Goal: Find specific page/section: Find specific page/section

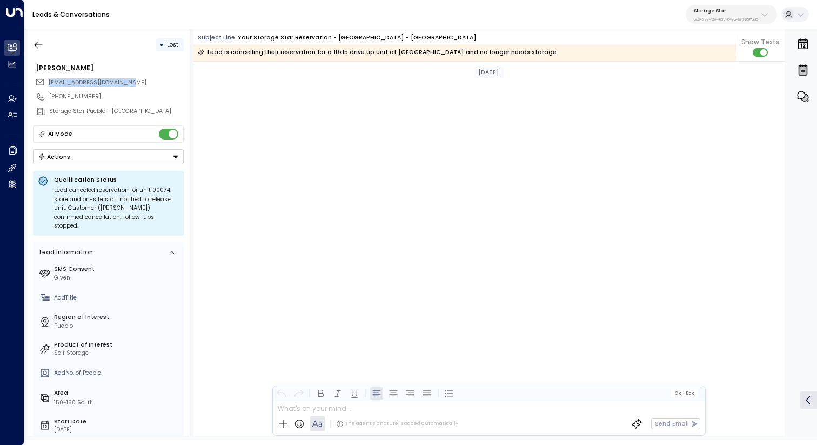
scroll to position [2510, 0]
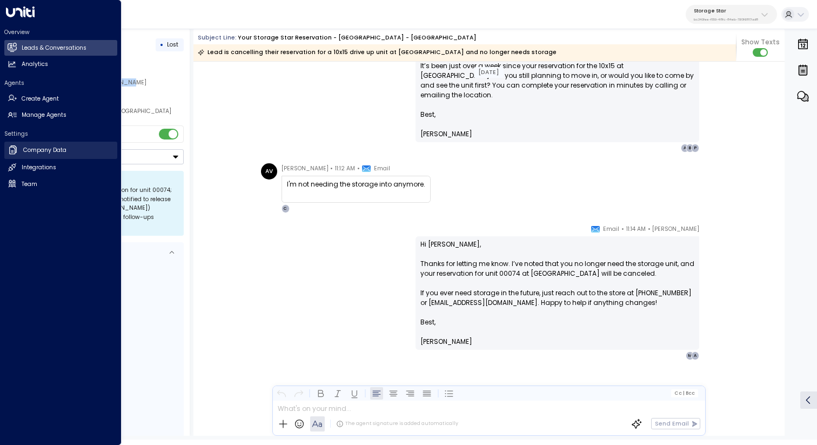
click at [47, 151] on h2 "Company Data" at bounding box center [44, 150] width 43 height 9
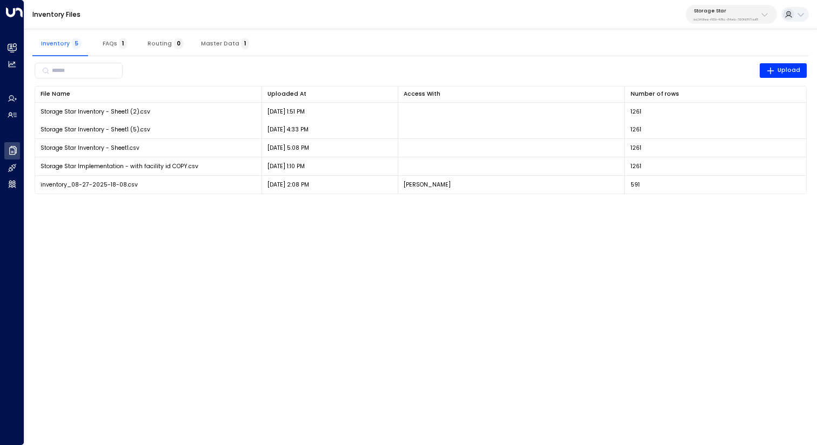
click at [379, 204] on html "Overview Leads & Conversations Leads & Conversations Analytics Analytics Agents…" at bounding box center [408, 102] width 817 height 204
click at [463, 49] on div "Inventory 5 FAQs 1 Routing 0 Master Data 1" at bounding box center [420, 43] width 777 height 26
click at [517, 58] on div "​ Upload File Name 0 Uploaded At 0 Access With Number of rows 0 Storage Star In…" at bounding box center [420, 127] width 777 height 142
click at [535, 45] on div "Inventory 5 FAQs 1 Routing 0 Master Data 1" at bounding box center [420, 43] width 777 height 26
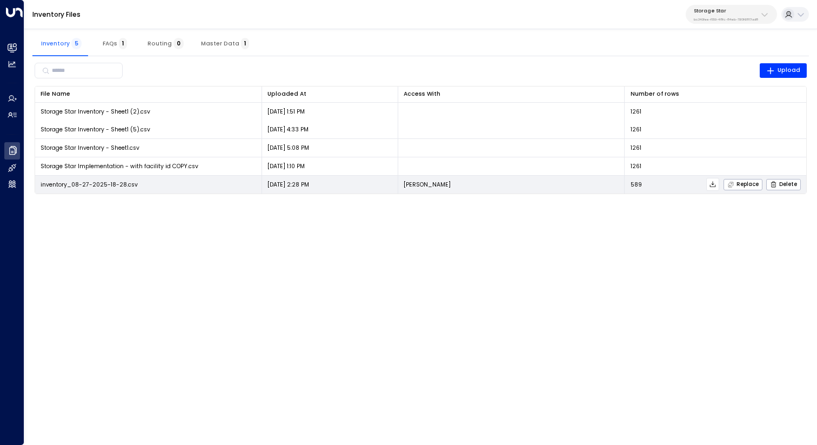
click at [714, 186] on icon at bounding box center [713, 185] width 8 height 8
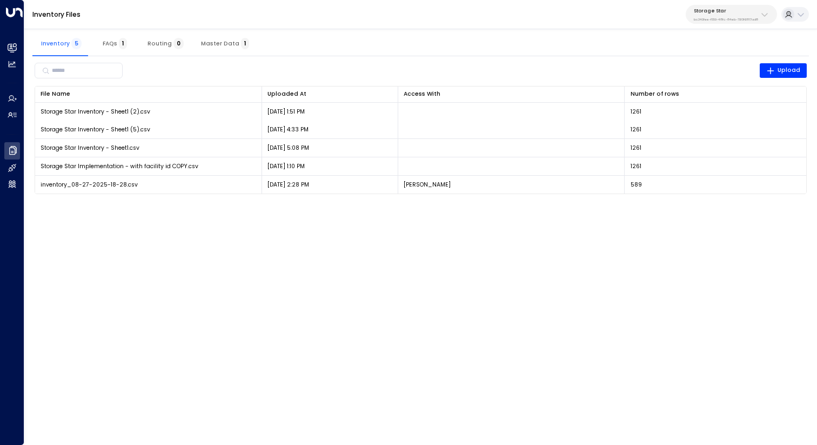
click at [718, 10] on p "Storage Star" at bounding box center [726, 11] width 64 height 6
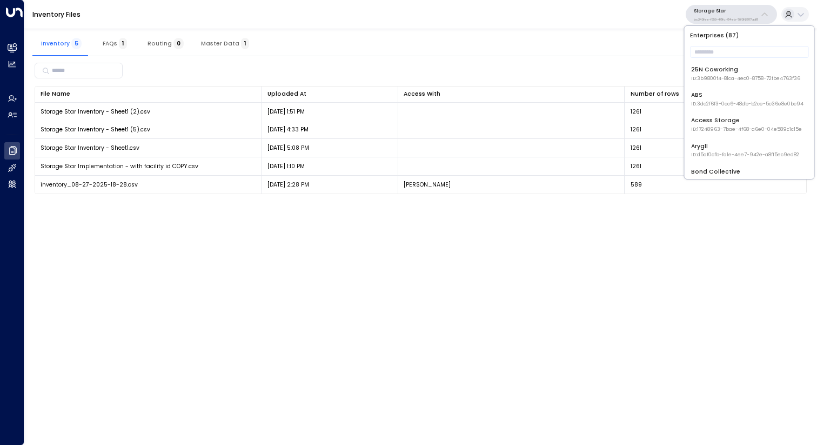
click at [625, 37] on div "Inventory 5 FAQs 1 Routing 0 Master Data 1" at bounding box center [420, 43] width 777 height 26
